Goal: Find specific page/section: Find specific page/section

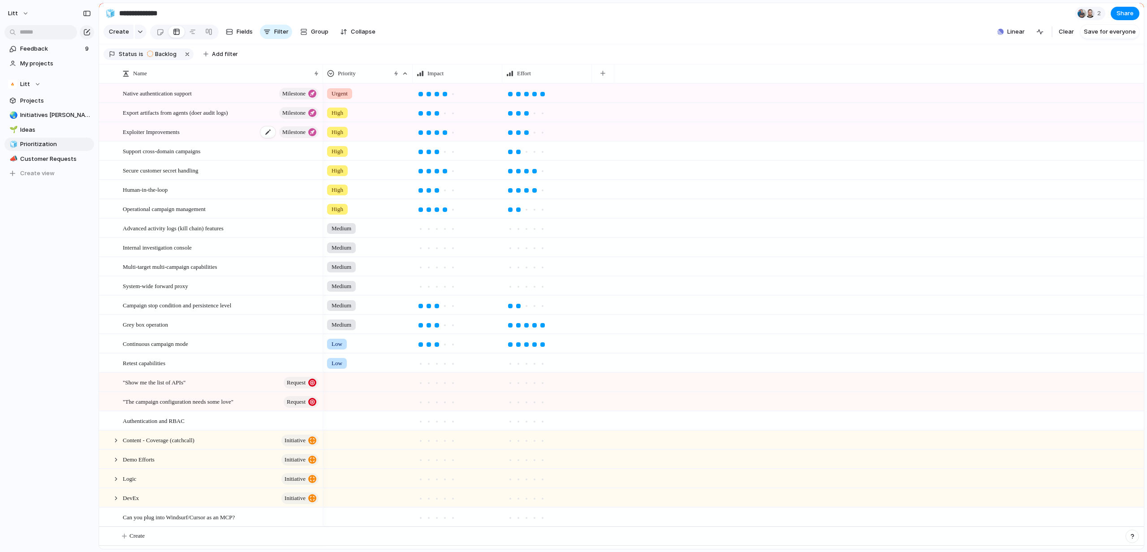
click at [228, 141] on div "Exploiter Improvements Milestone" at bounding box center [221, 132] width 197 height 18
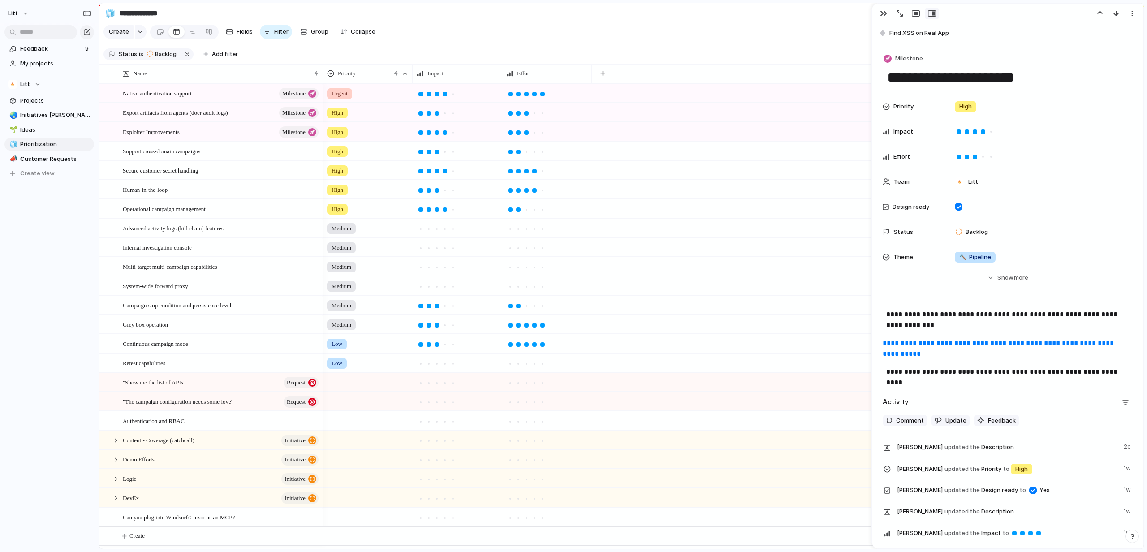
click at [975, 352] on link "**********" at bounding box center [998, 348] width 233 height 17
click at [223, 141] on div "Exploiter Improvements Milestone" at bounding box center [221, 132] width 197 height 18
click at [51, 94] on link "Projects" at bounding box center [49, 100] width 90 height 13
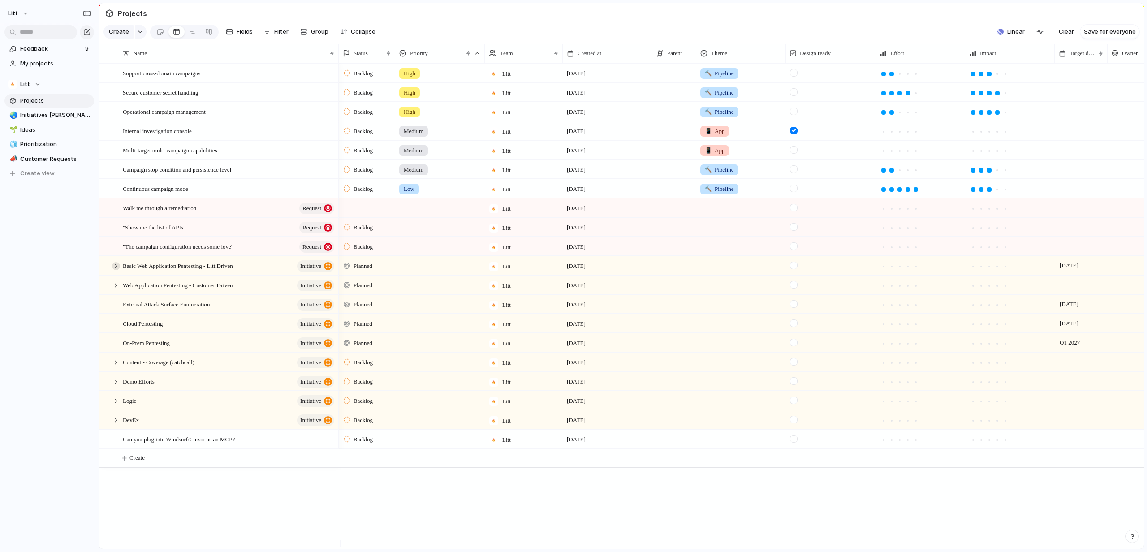
click at [114, 270] on div at bounding box center [116, 266] width 8 height 8
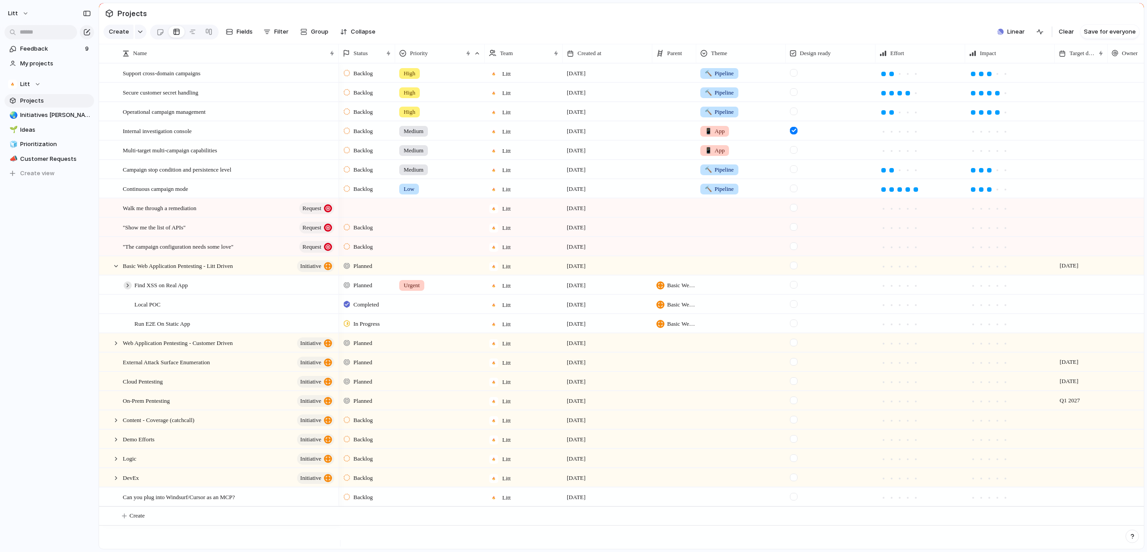
click at [127, 289] on div at bounding box center [128, 285] width 8 height 8
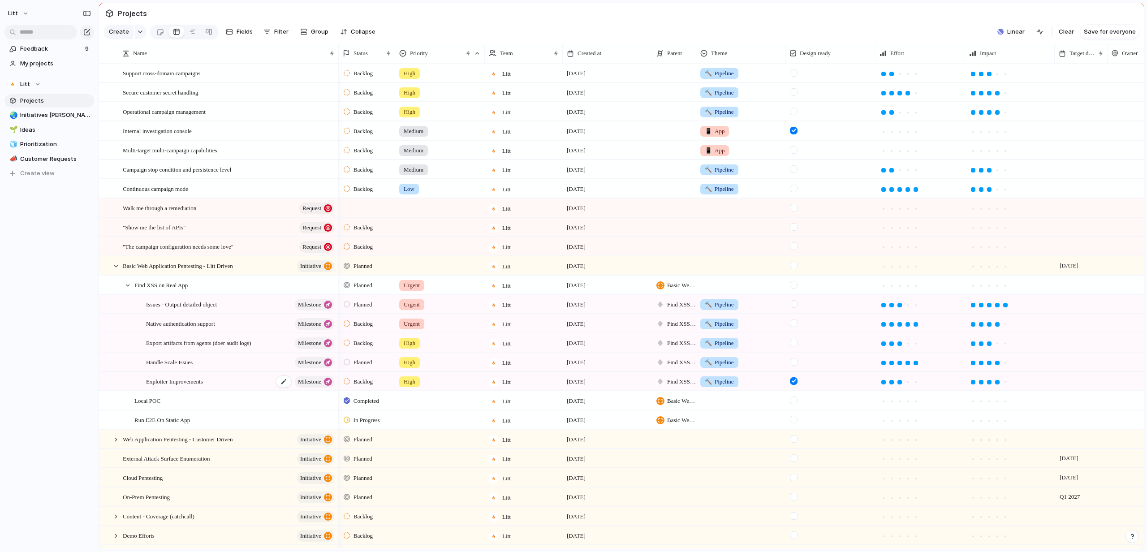
click at [237, 384] on div "Exploiter Improvements Milestone" at bounding box center [240, 381] width 189 height 18
